Goal: Information Seeking & Learning: Learn about a topic

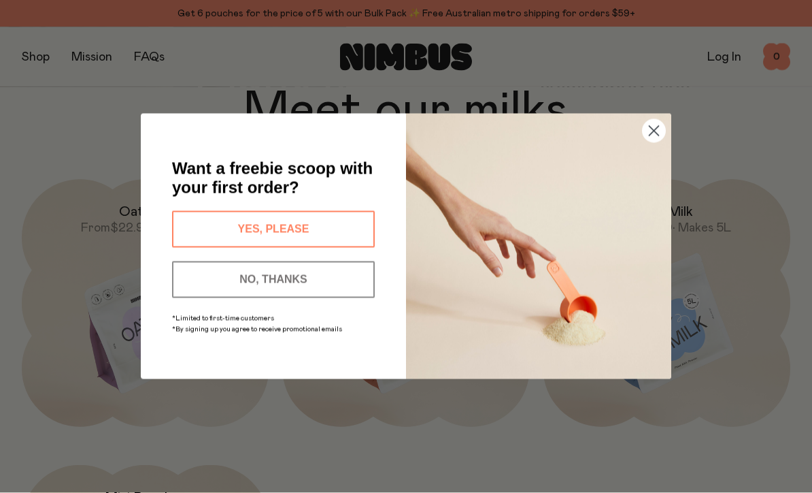
scroll to position [1021, 0]
click at [659, 142] on circle "Close dialog" at bounding box center [654, 131] width 22 height 22
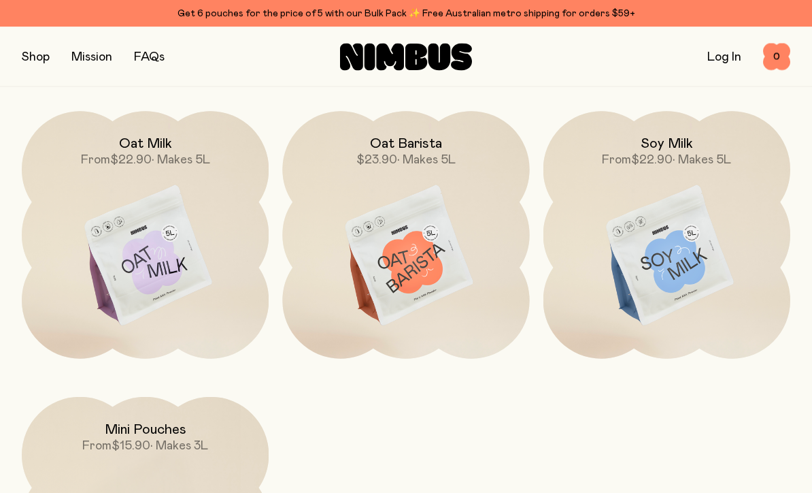
scroll to position [1096, 0]
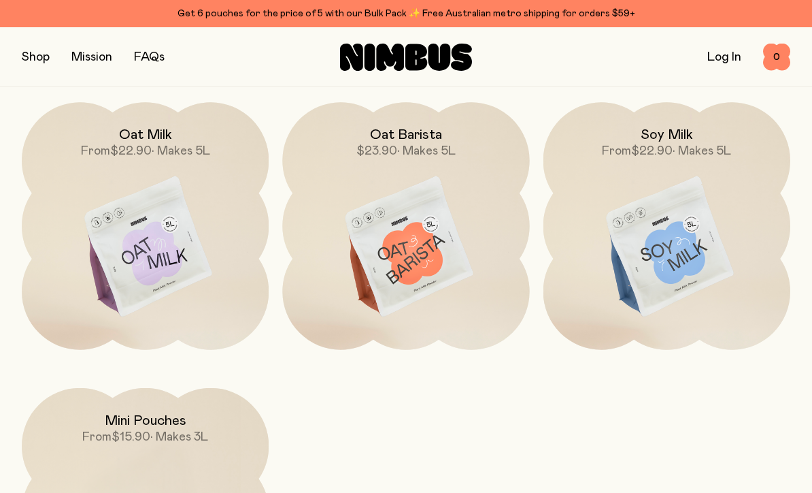
click at [159, 293] on img at bounding box center [145, 247] width 247 height 291
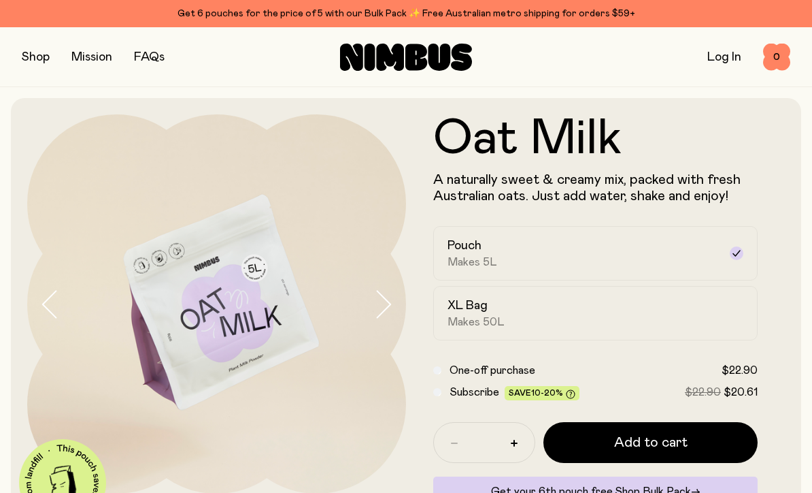
click at [31, 51] on button "button" at bounding box center [36, 57] width 28 height 19
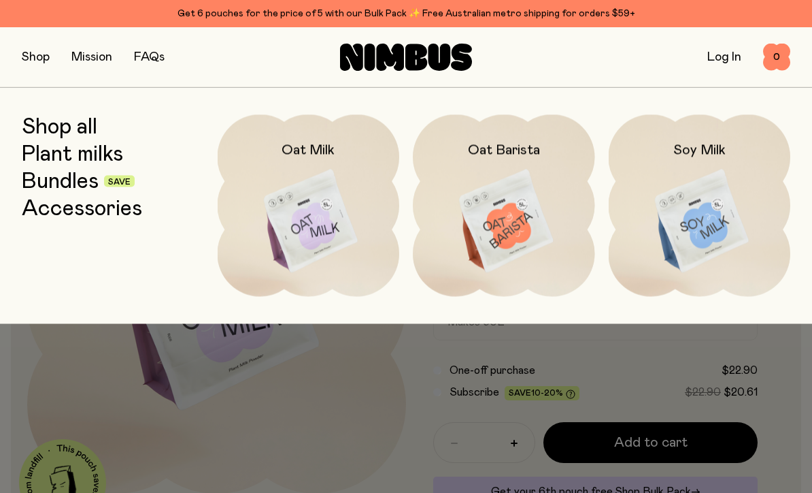
click at [88, 135] on link "Shop all" at bounding box center [60, 126] width 76 height 24
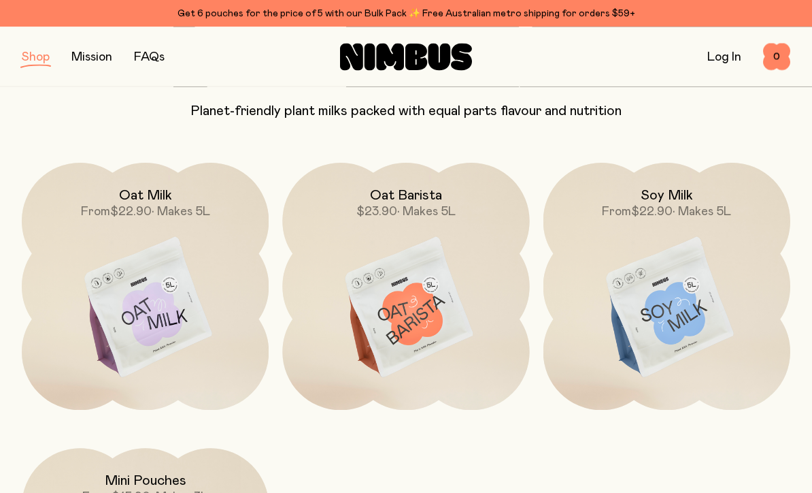
scroll to position [120, 0]
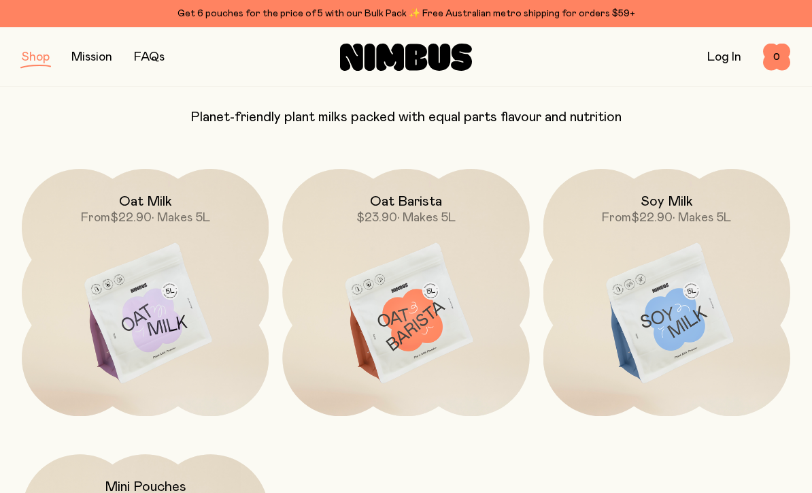
click at [674, 299] on img at bounding box center [667, 314] width 247 height 291
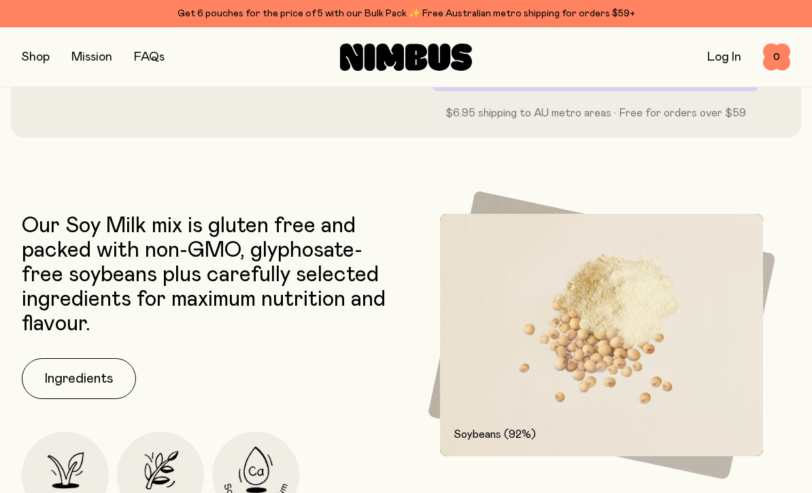
click at [108, 380] on button "Ingredients" at bounding box center [79, 378] width 114 height 41
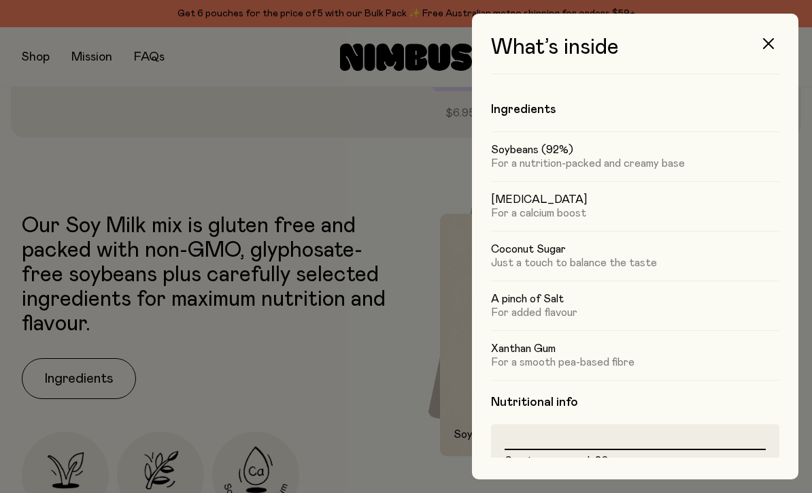
click at [767, 42] on icon "button" at bounding box center [768, 43] width 11 height 11
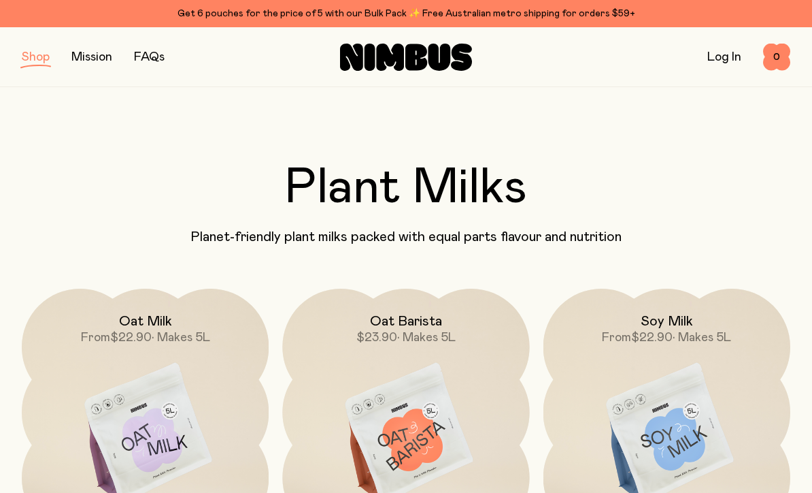
scroll to position [120, 0]
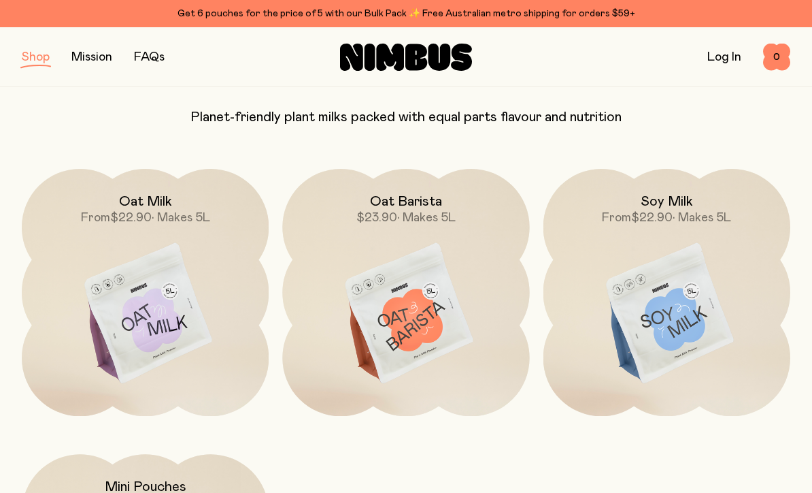
click at [422, 346] on img at bounding box center [405, 314] width 247 height 291
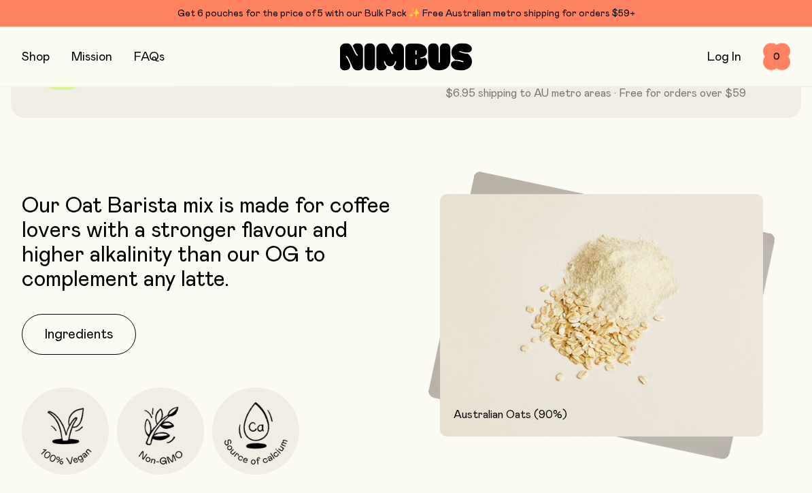
scroll to position [436, 0]
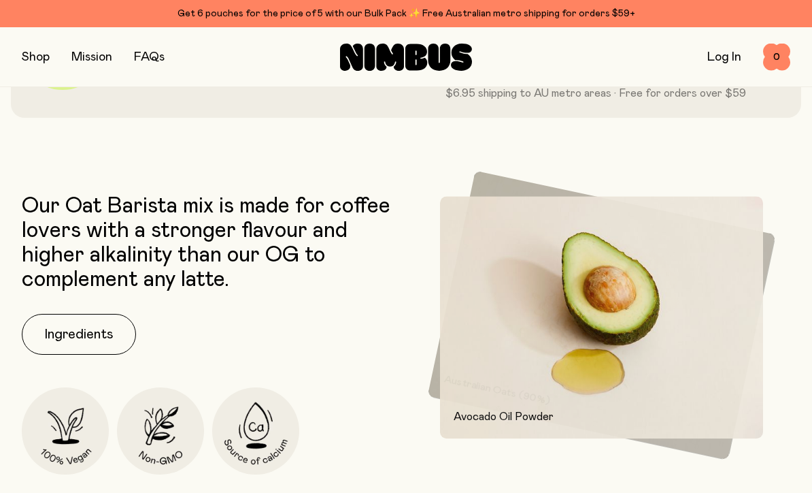
click at [76, 346] on button "Ingredients" at bounding box center [79, 334] width 114 height 41
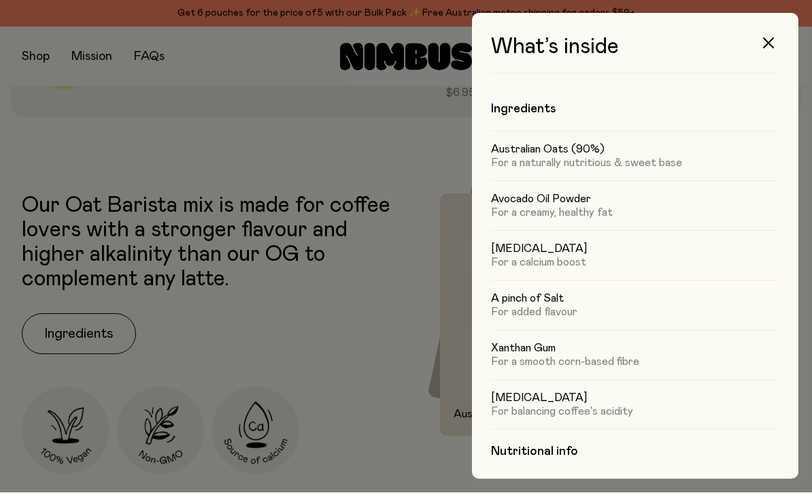
click at [305, 342] on div at bounding box center [406, 246] width 812 height 493
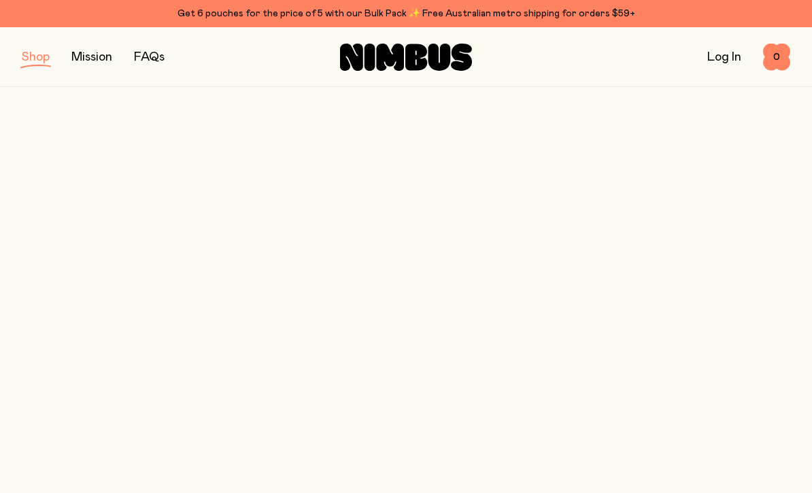
scroll to position [120, 0]
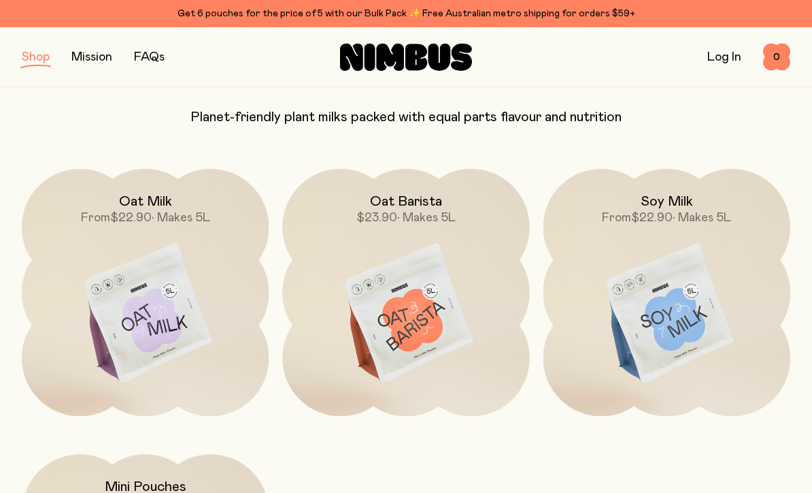
click at [138, 340] on img at bounding box center [145, 314] width 247 height 291
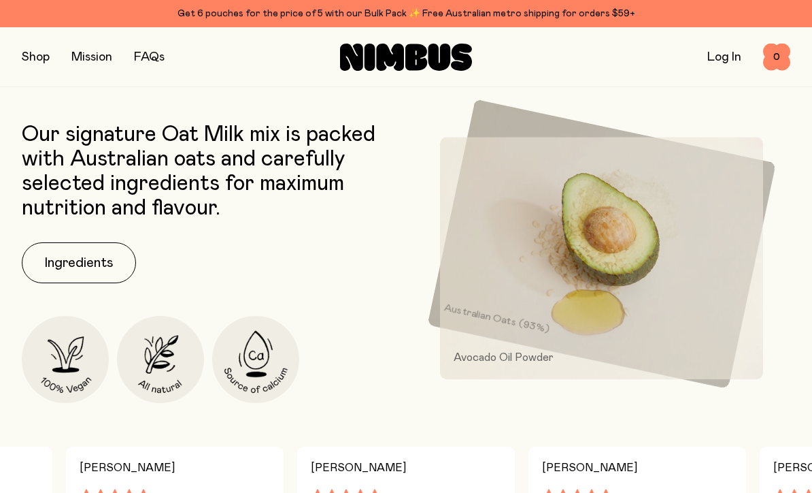
scroll to position [433, 0]
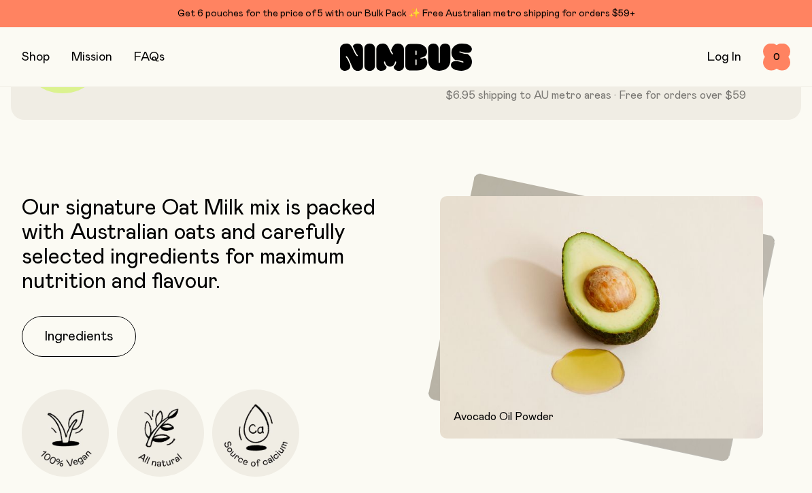
click at [79, 340] on button "Ingredients" at bounding box center [79, 336] width 114 height 41
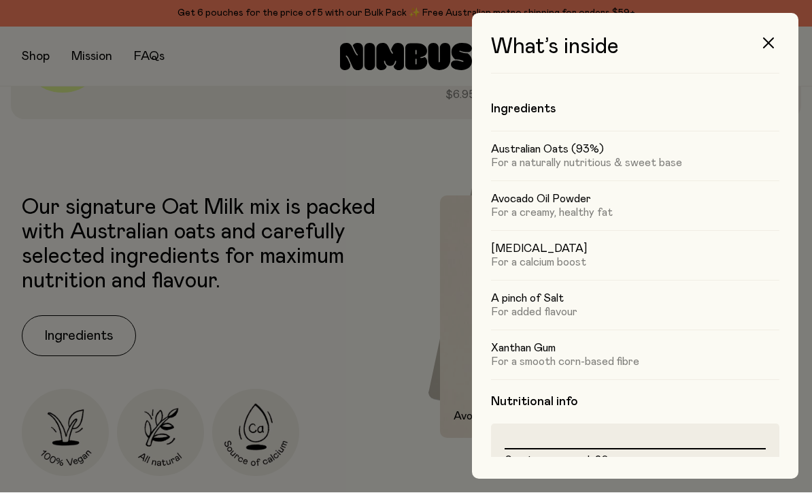
click at [351, 344] on div at bounding box center [406, 246] width 812 height 493
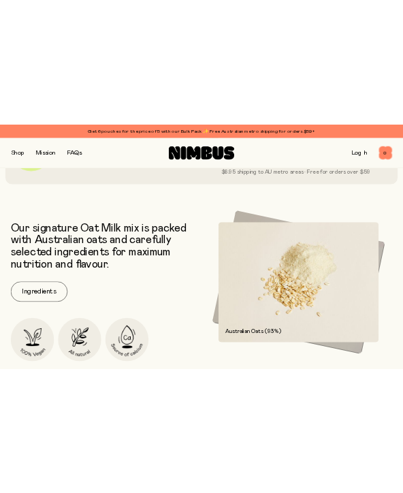
scroll to position [856, 0]
